Goal: Information Seeking & Learning: Learn about a topic

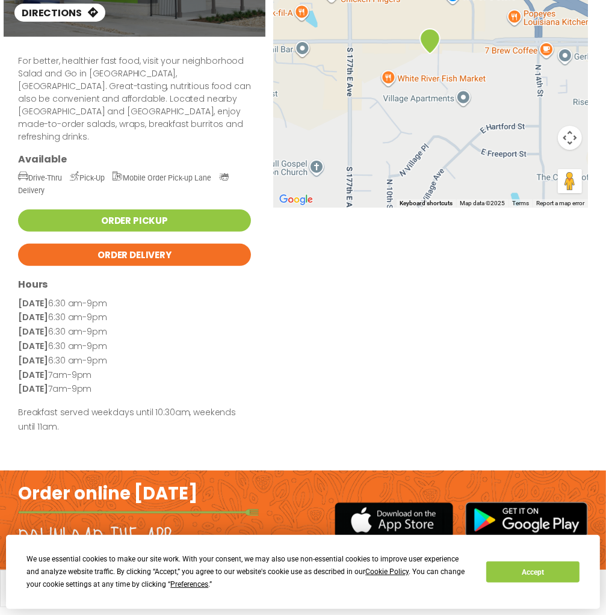
scroll to position [176, 0]
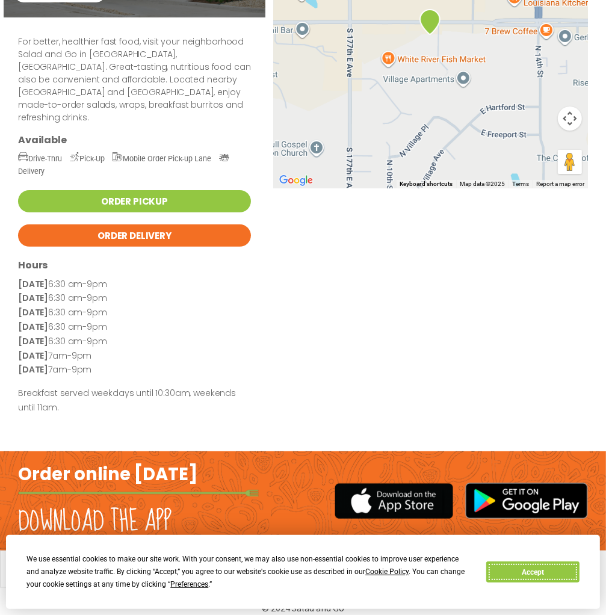
click at [556, 574] on button "Accept" at bounding box center [532, 571] width 93 height 21
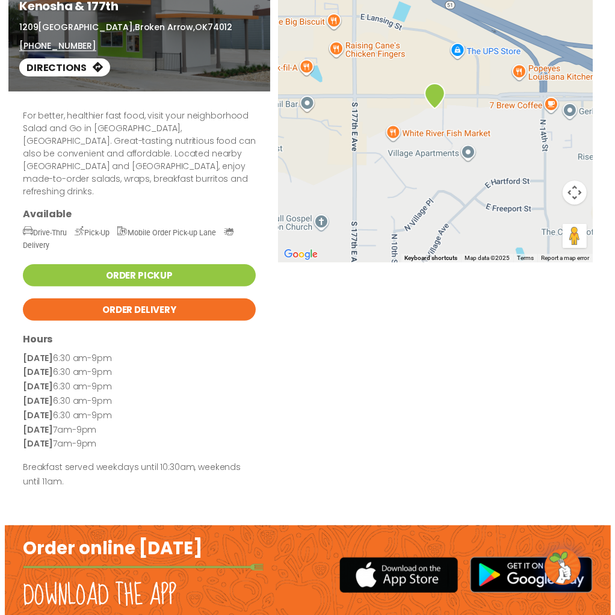
scroll to position [0, 0]
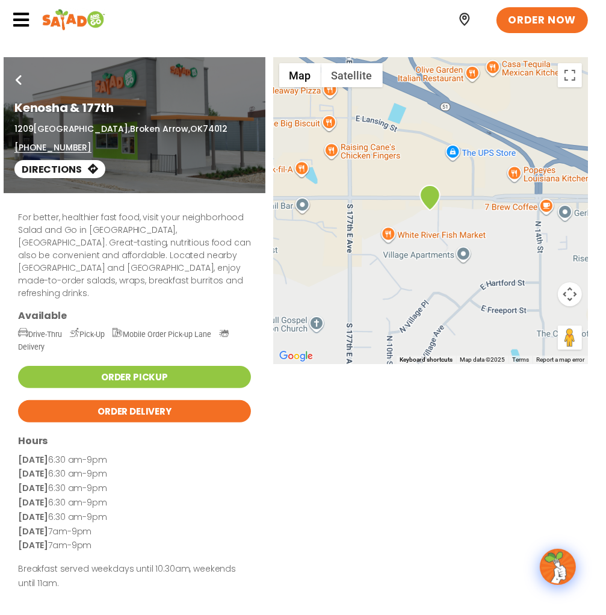
click at [25, 19] on icon at bounding box center [21, 20] width 18 height 18
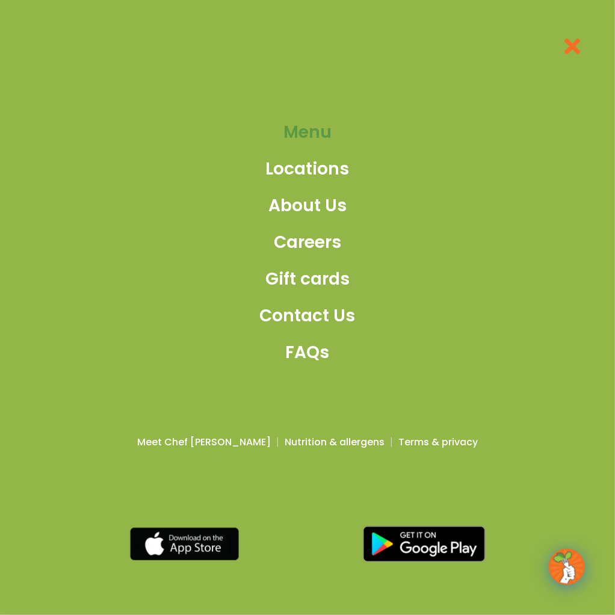
click at [316, 135] on span "Menu" at bounding box center [307, 132] width 48 height 25
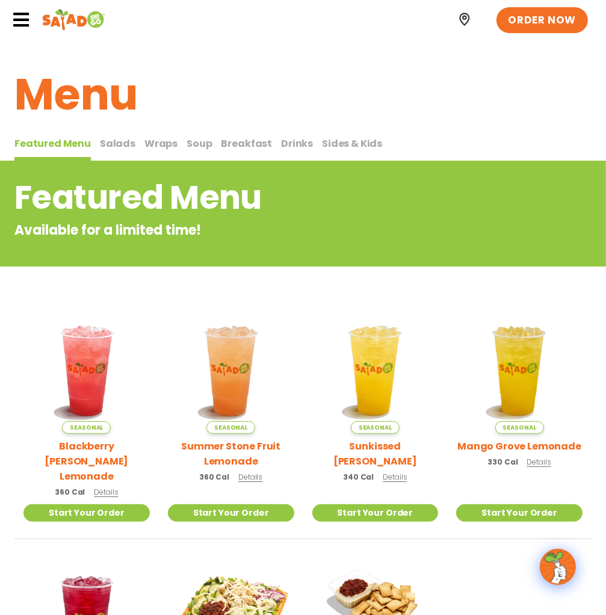
click at [118, 143] on span "Salads" at bounding box center [117, 144] width 35 height 14
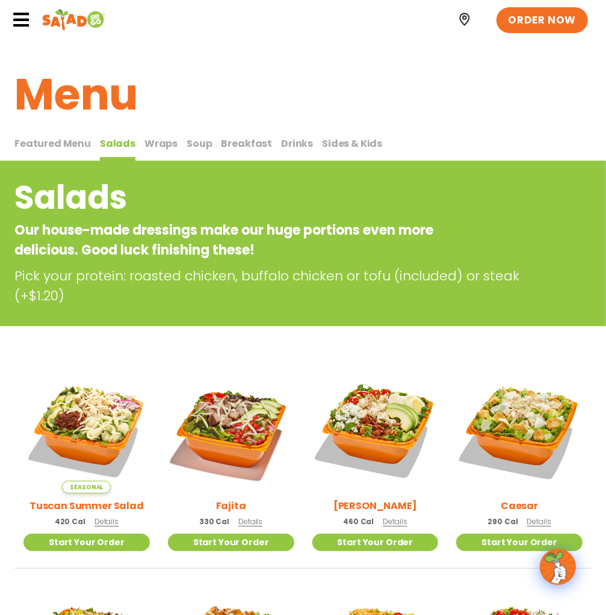
click at [159, 143] on span "Wraps" at bounding box center [160, 144] width 33 height 14
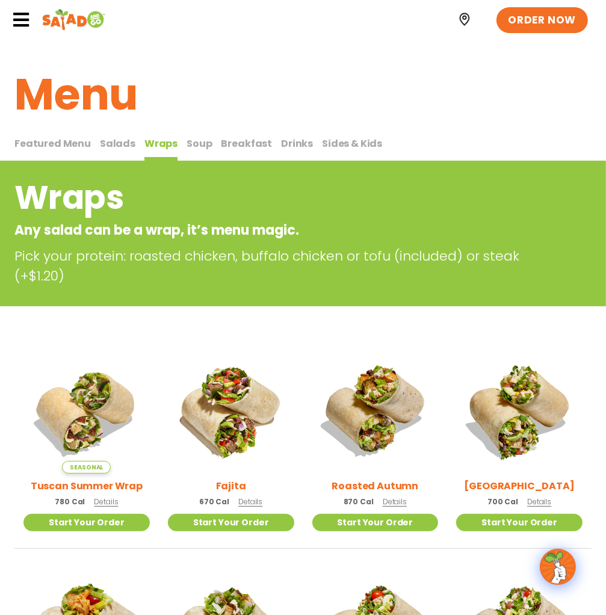
click at [194, 143] on span "Soup" at bounding box center [198, 144] width 25 height 14
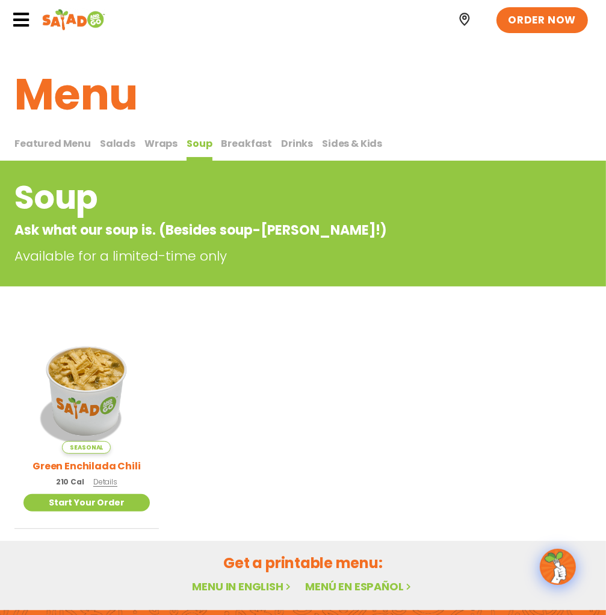
click at [248, 144] on span "Breakfast" at bounding box center [246, 144] width 51 height 14
